Goal: Navigation & Orientation: Understand site structure

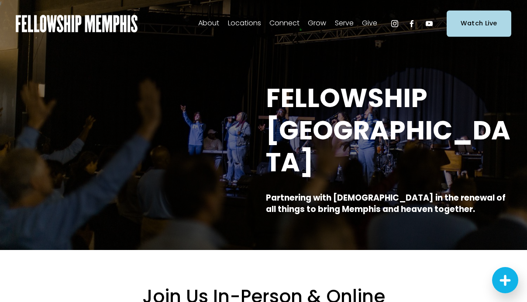
click at [0, 0] on span "Our Beliefs" at bounding box center [0, 0] width 0 height 0
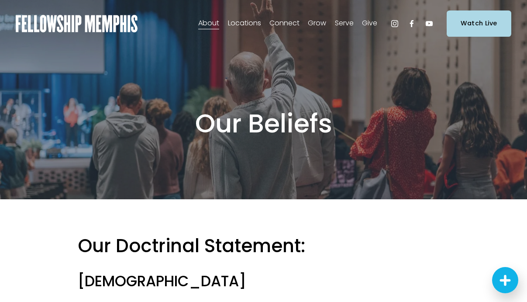
click at [0, 0] on span "Staff" at bounding box center [0, 0] width 0 height 0
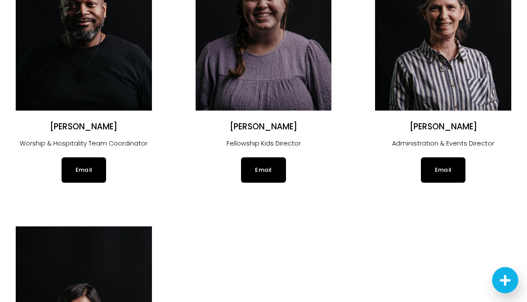
scroll to position [1373, 0]
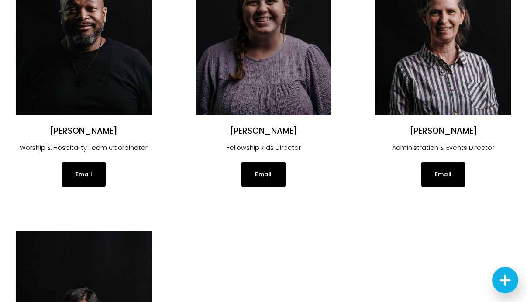
click at [275, 168] on link "Email" at bounding box center [263, 173] width 45 height 25
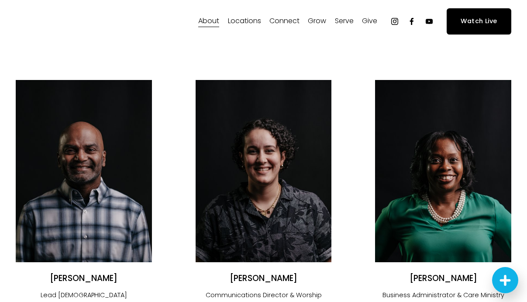
scroll to position [0, 0]
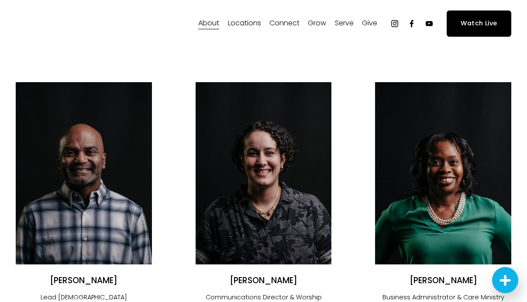
click at [214, 26] on span "About" at bounding box center [208, 23] width 21 height 13
click at [0, 0] on span "Our Values" at bounding box center [0, 0] width 0 height 0
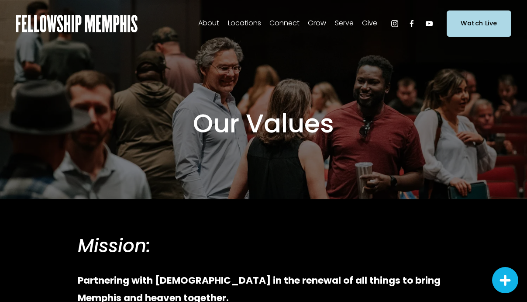
click at [54, 21] on img at bounding box center [77, 23] width 122 height 17
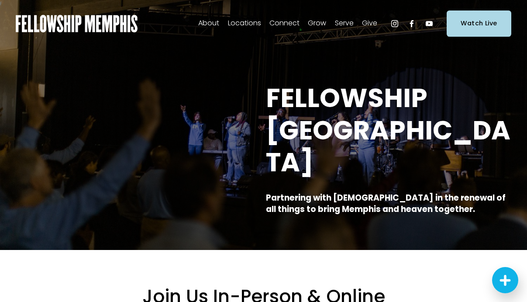
click at [0, 0] on span "Kids" at bounding box center [0, 0] width 0 height 0
